Goal: Navigation & Orientation: Find specific page/section

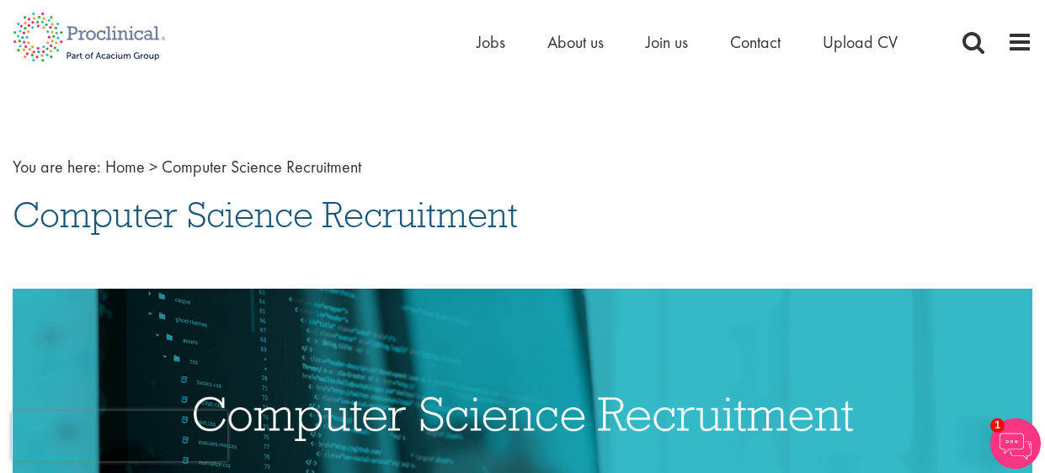
scroll to position [2, 0]
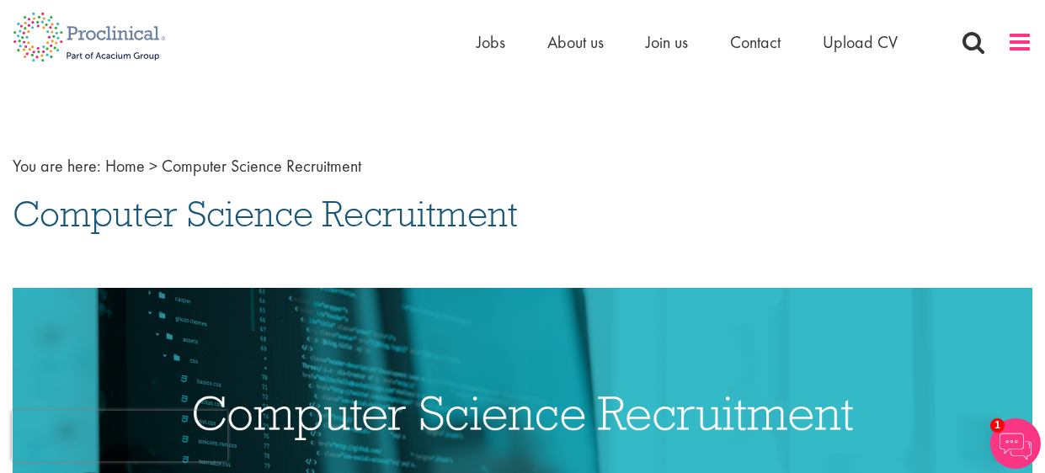
click at [1013, 51] on span at bounding box center [1019, 41] width 25 height 25
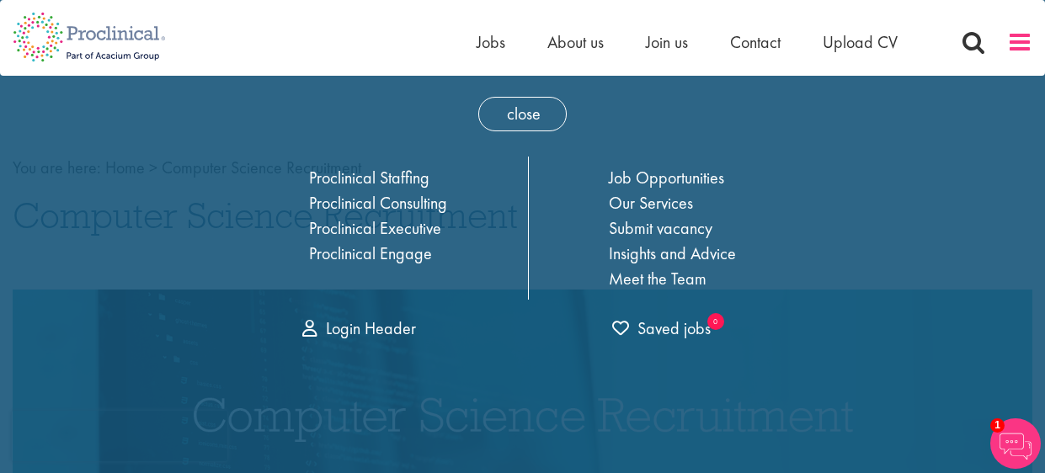
scroll to position [0, 0]
click at [707, 173] on link "Job Opportunities" at bounding box center [666, 178] width 115 height 22
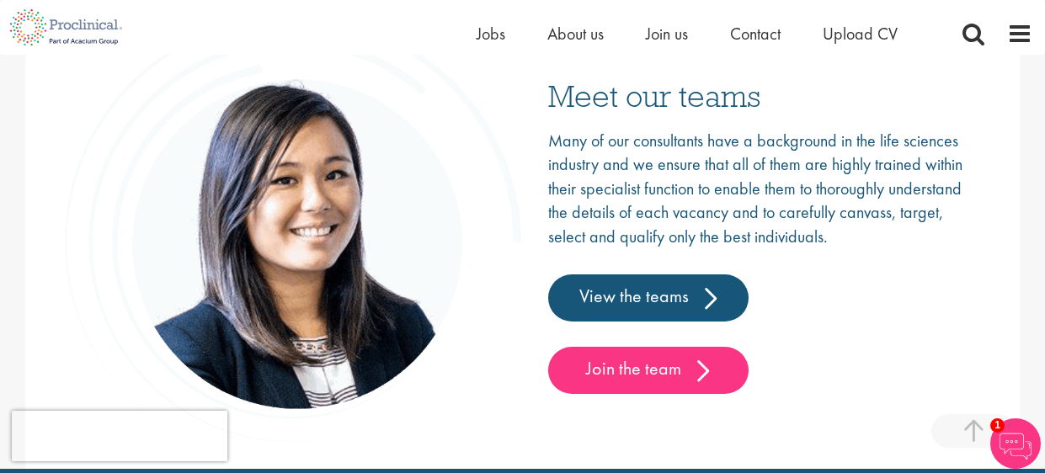
scroll to position [2409, 0]
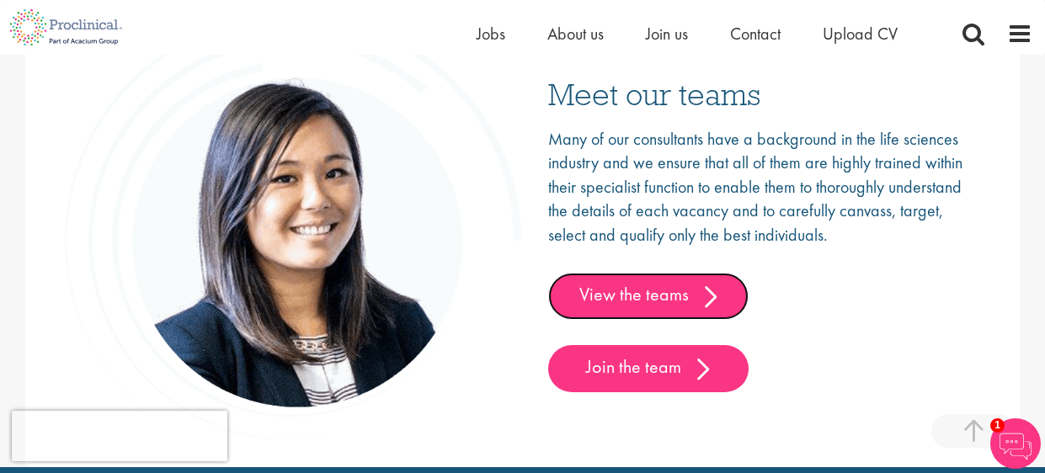
click at [686, 291] on link "View the teams" at bounding box center [648, 296] width 200 height 47
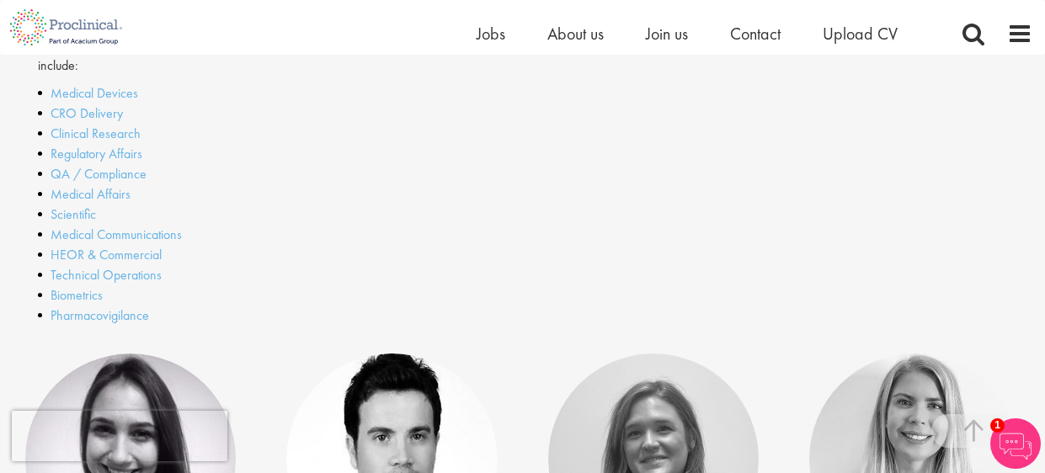
scroll to position [571, 0]
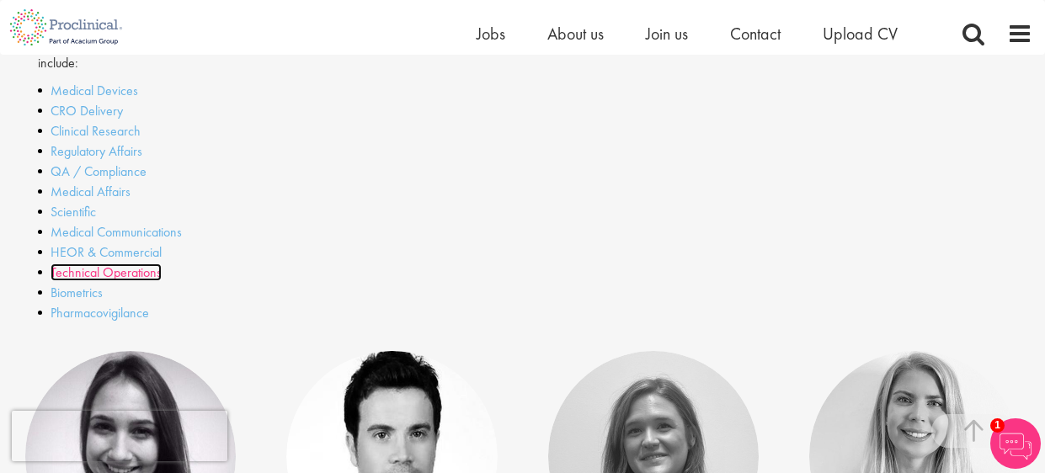
click at [131, 279] on link "Technical Operations" at bounding box center [106, 273] width 111 height 18
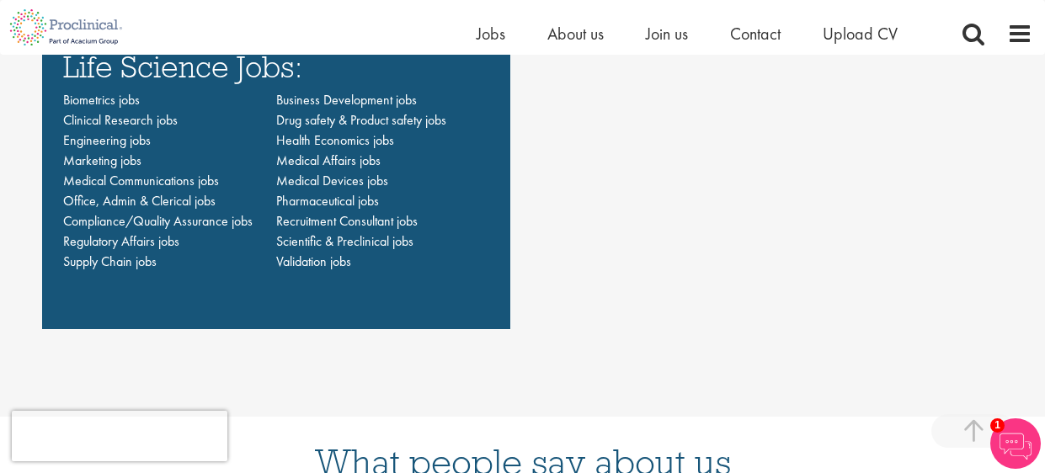
scroll to position [1201, 0]
